Goal: Task Accomplishment & Management: Complete application form

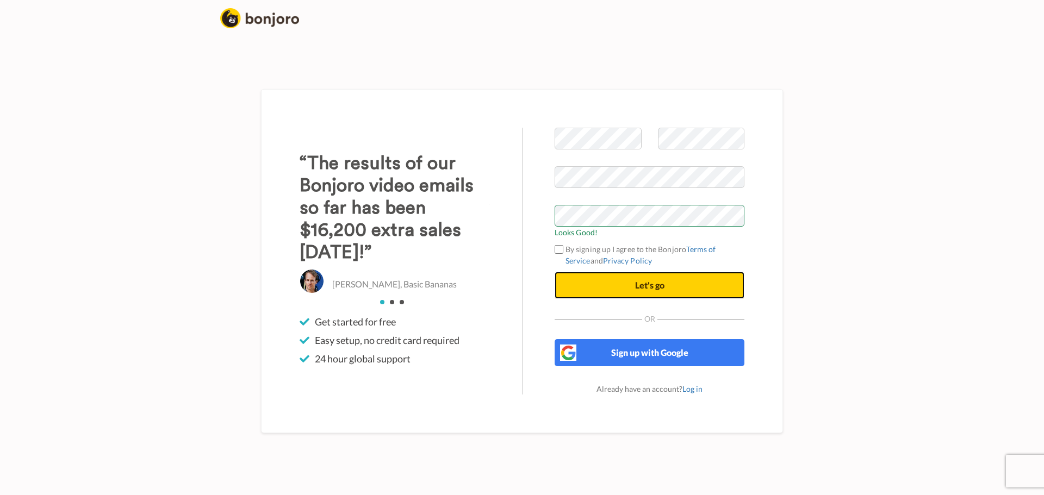
click at [665, 290] on button "Let's go" at bounding box center [650, 285] width 190 height 27
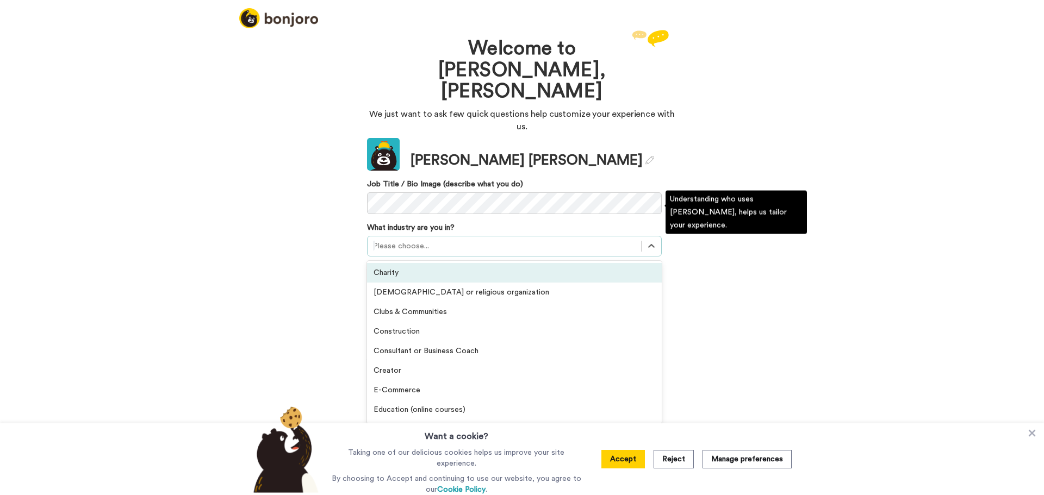
click at [438, 240] on div at bounding box center [504, 246] width 263 height 13
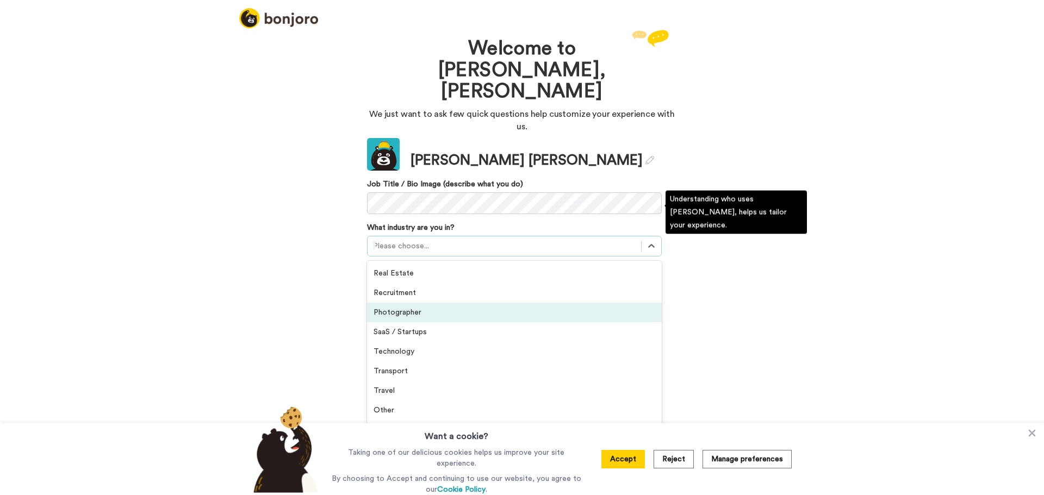
scroll to position [252, 0]
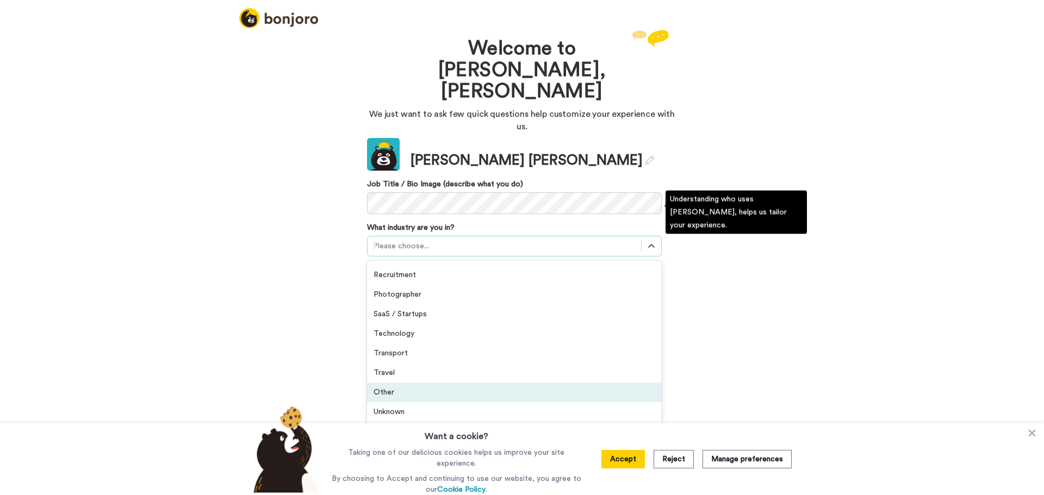
click at [441, 383] on div "Other" at bounding box center [514, 393] width 295 height 20
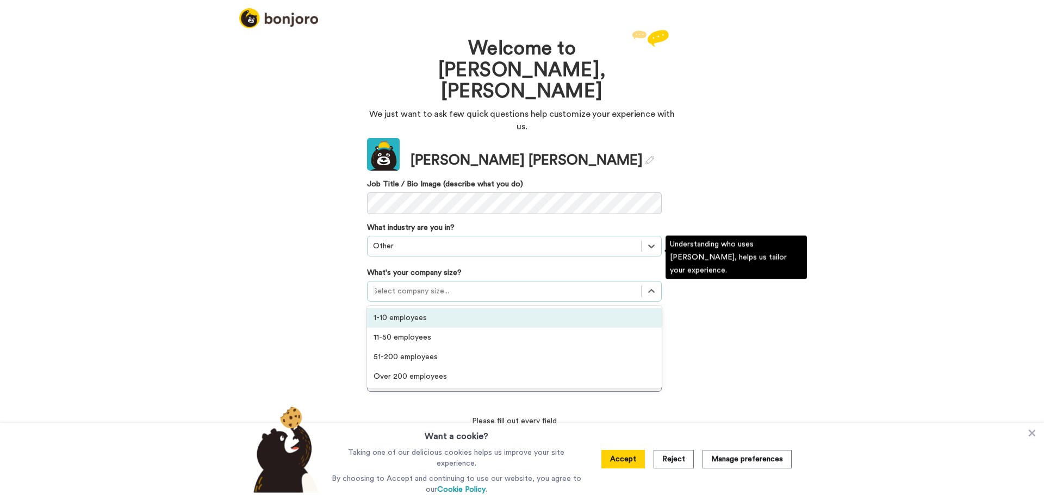
click at [472, 285] on div at bounding box center [504, 291] width 263 height 13
click at [450, 308] on div "1-10 employees" at bounding box center [514, 318] width 295 height 20
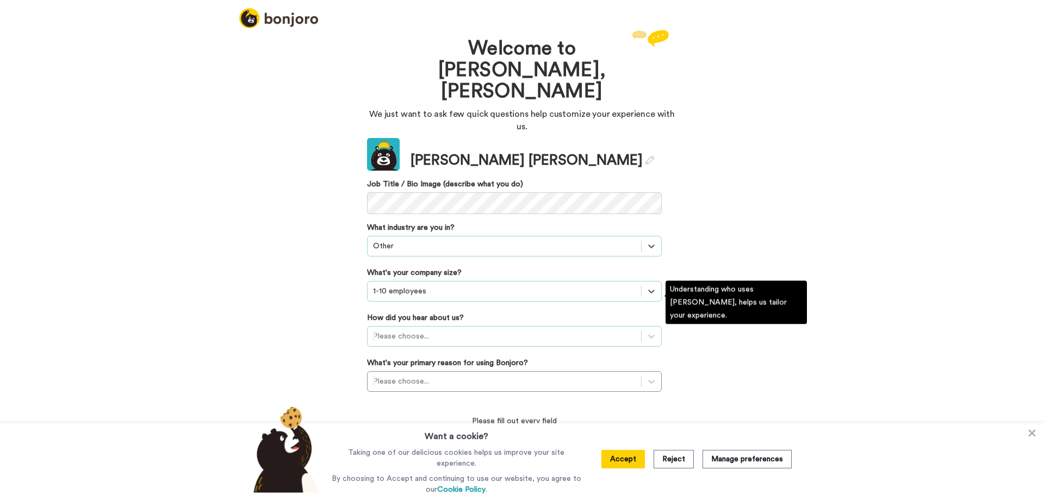
click at [447, 330] on div at bounding box center [504, 336] width 263 height 13
click at [456, 434] on div "Invited by a colleague" at bounding box center [514, 444] width 295 height 20
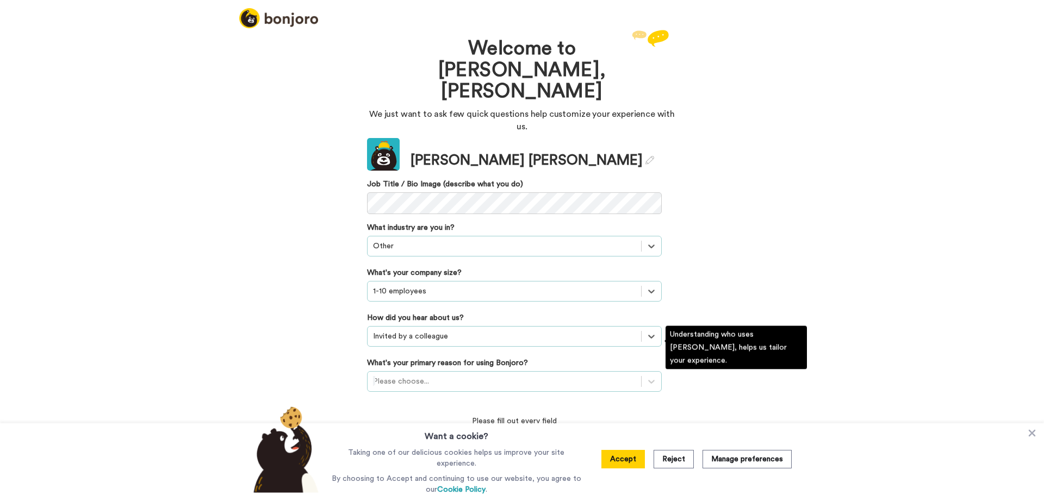
click at [482, 375] on div at bounding box center [504, 381] width 263 height 13
click at [422, 438] on div "Converting leads" at bounding box center [514, 448] width 295 height 20
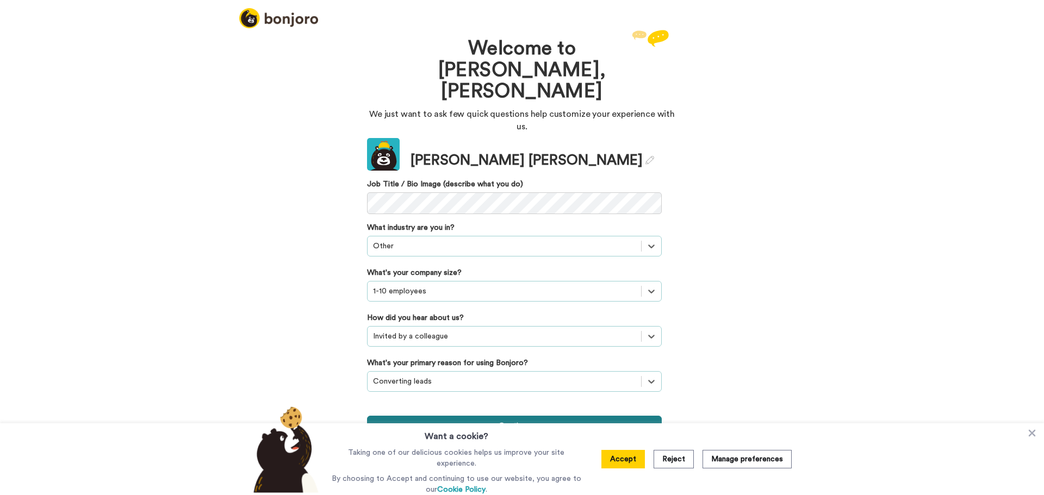
click at [494, 416] on button "Continue" at bounding box center [514, 426] width 295 height 21
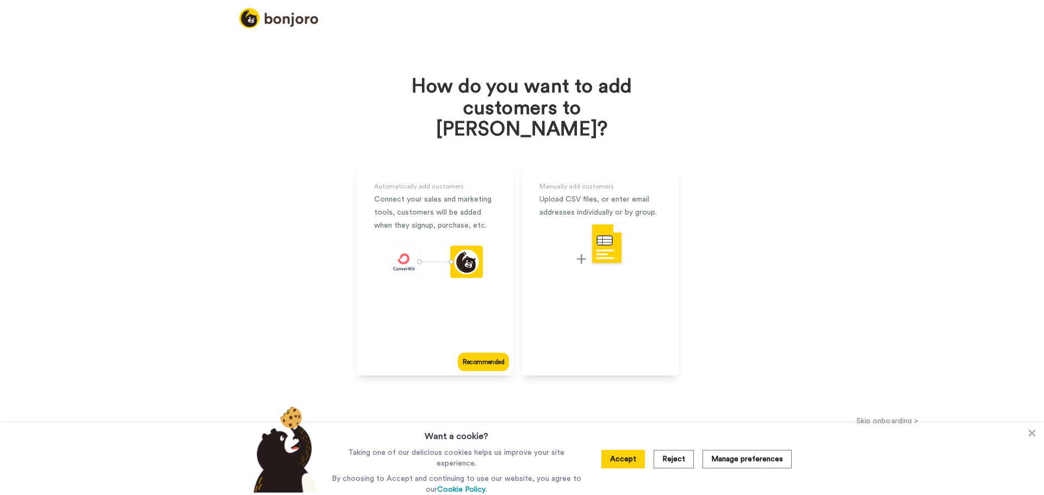
click at [623, 460] on button "Accept" at bounding box center [622, 459] width 43 height 18
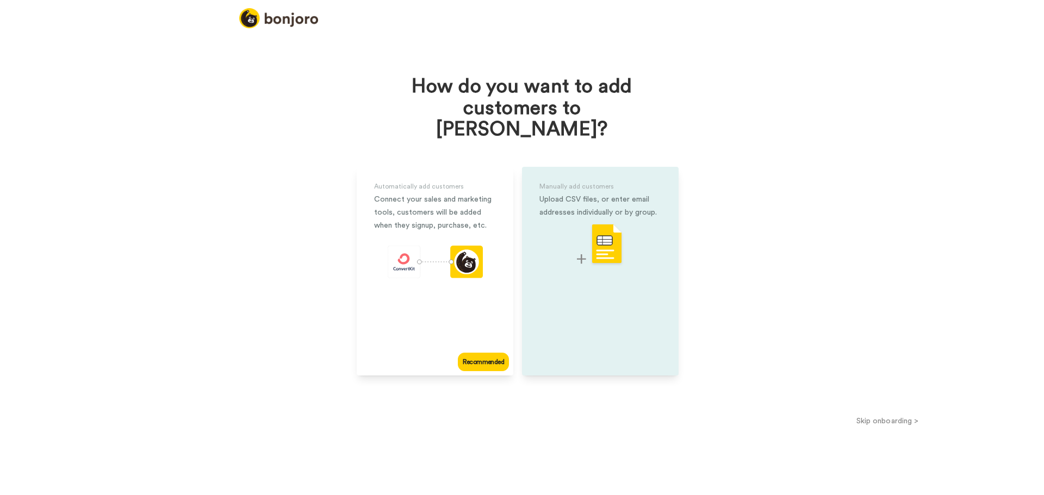
click at [596, 223] on img at bounding box center [600, 244] width 47 height 43
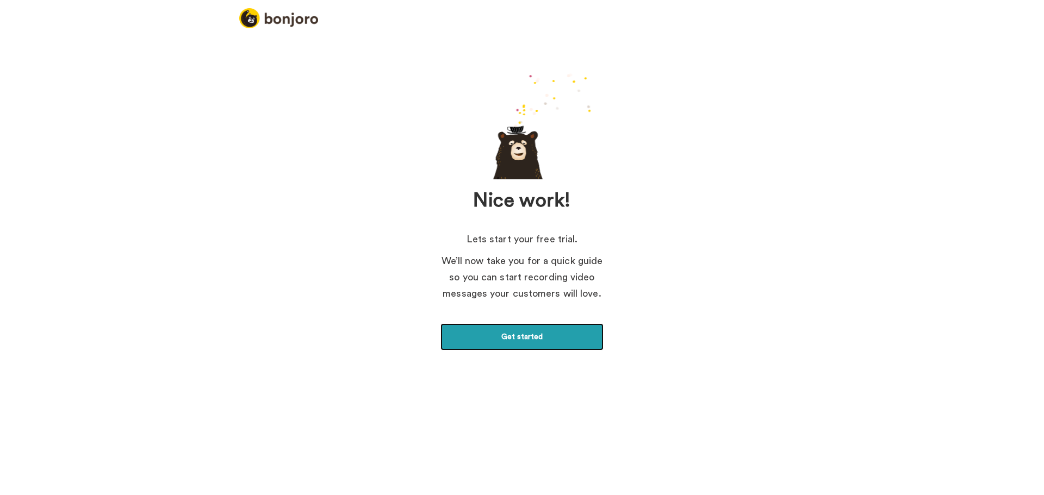
click at [535, 341] on link "Get started" at bounding box center [521, 336] width 163 height 27
